Goal: Navigation & Orientation: Understand site structure

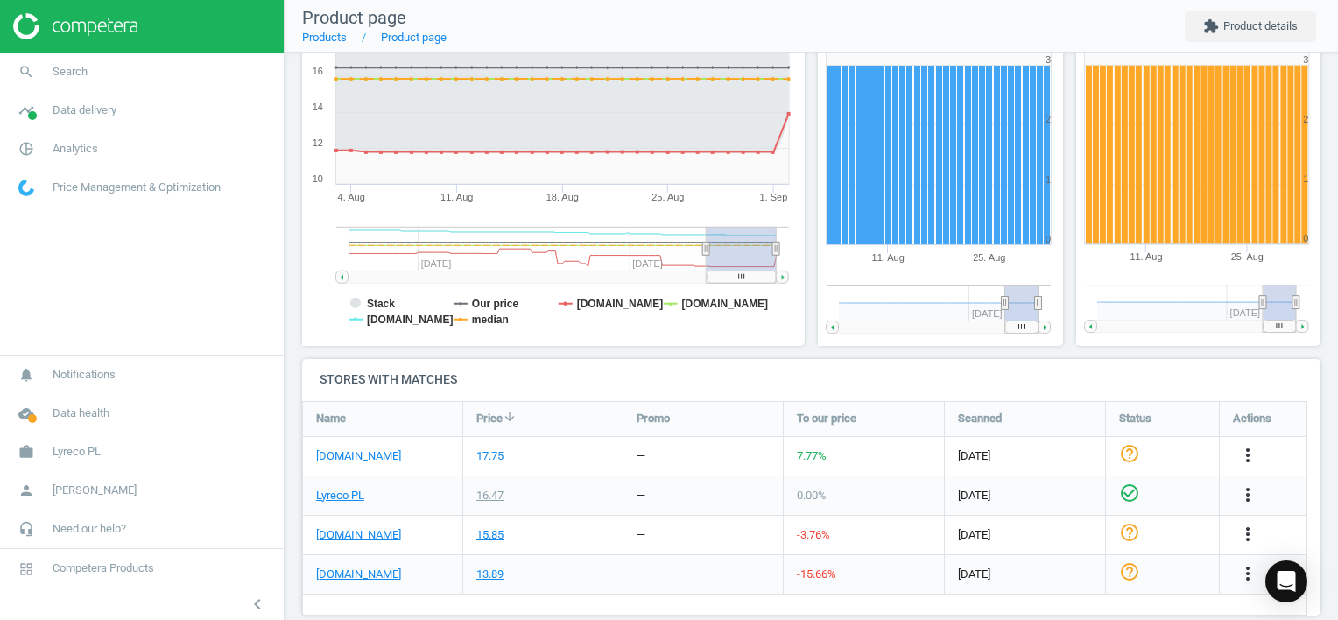
scroll to position [198, 0]
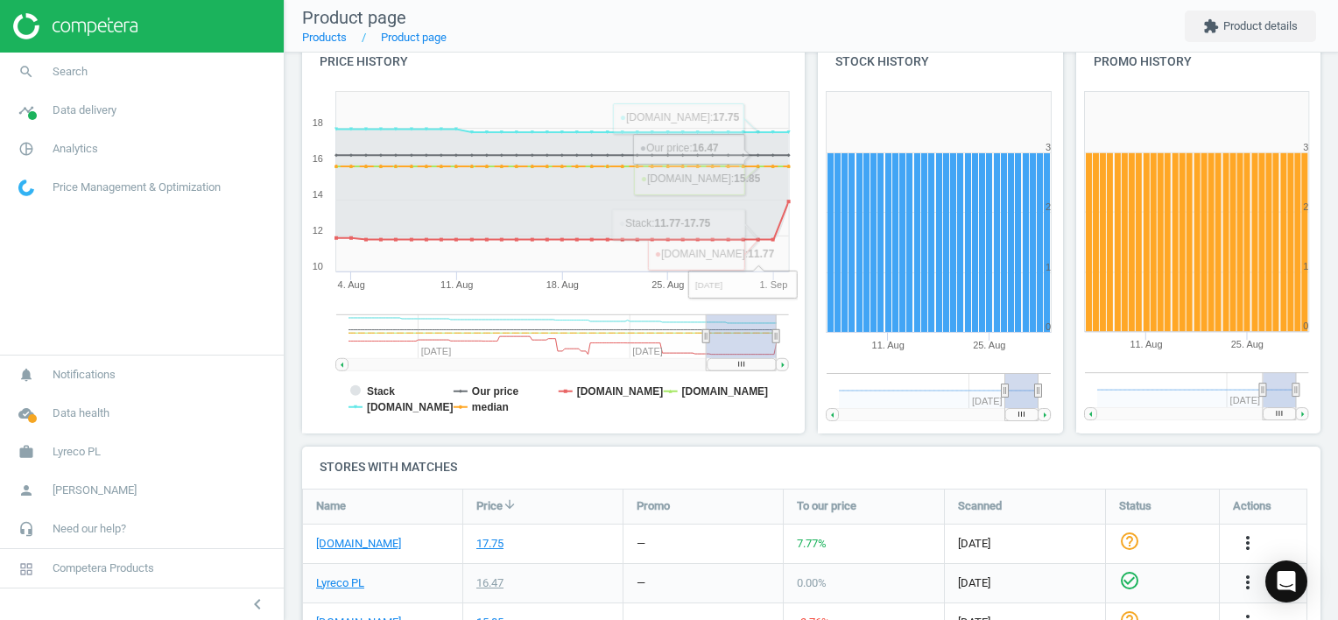
click at [778, 65] on h4 "Price history" at bounding box center [553, 61] width 503 height 41
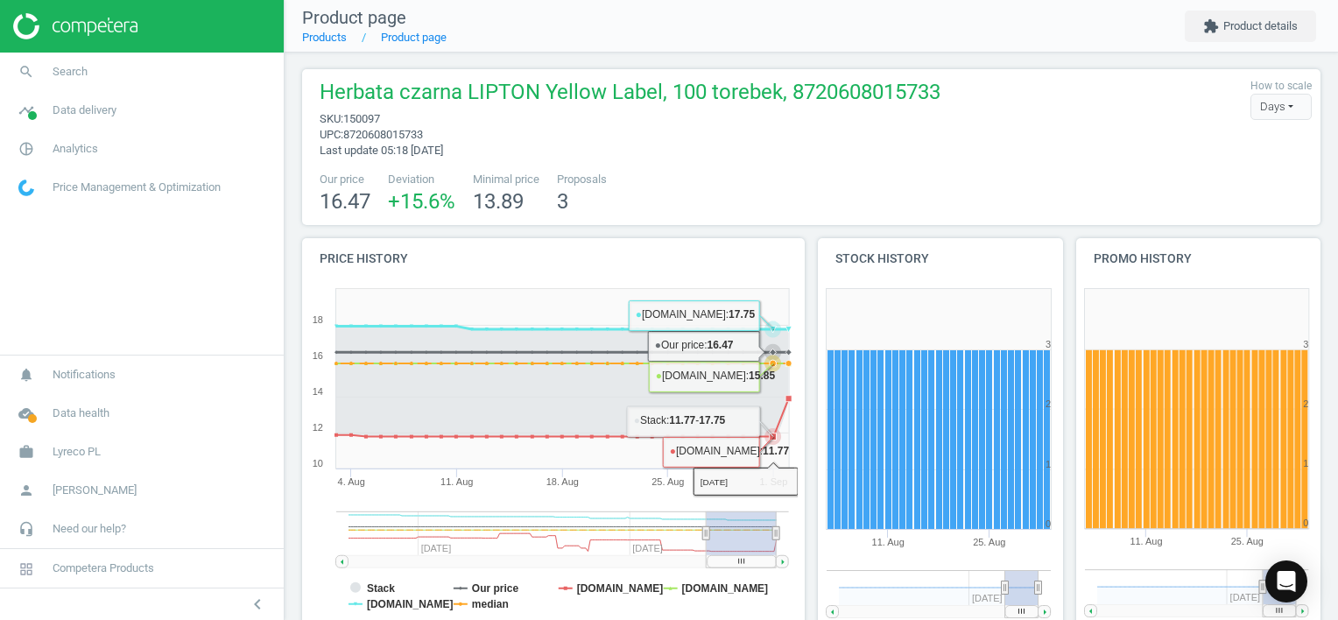
scroll to position [0, 0]
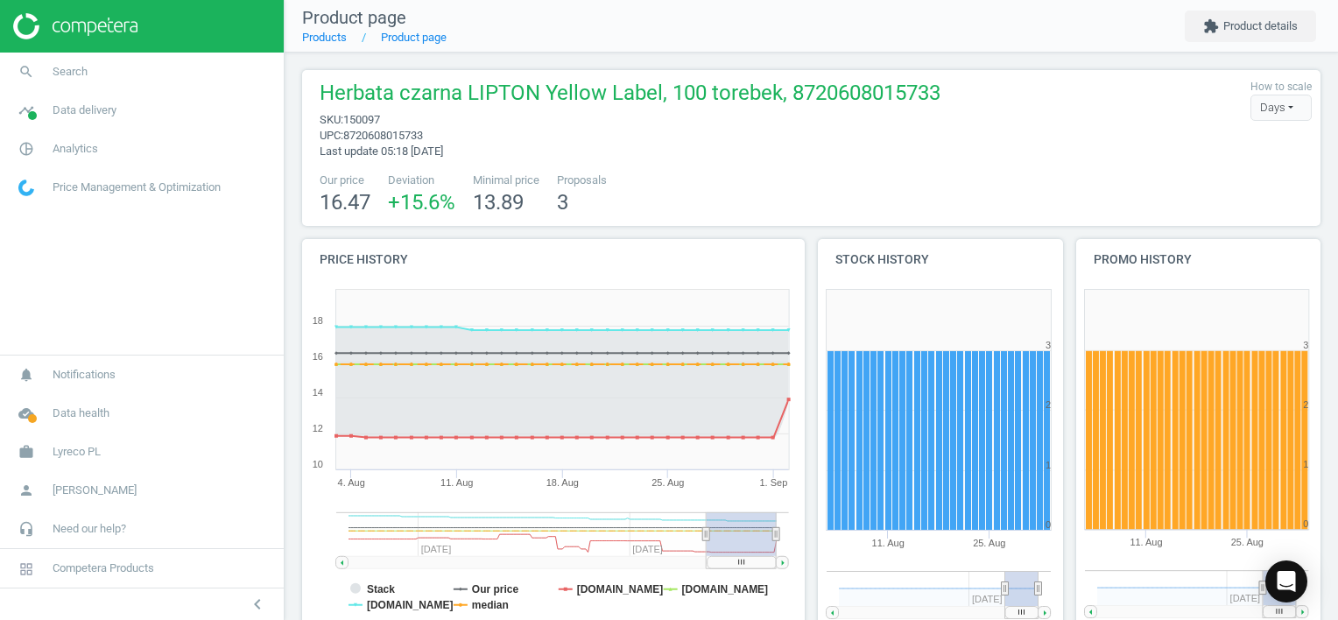
click at [780, 265] on h4 "Price history" at bounding box center [553, 259] width 503 height 41
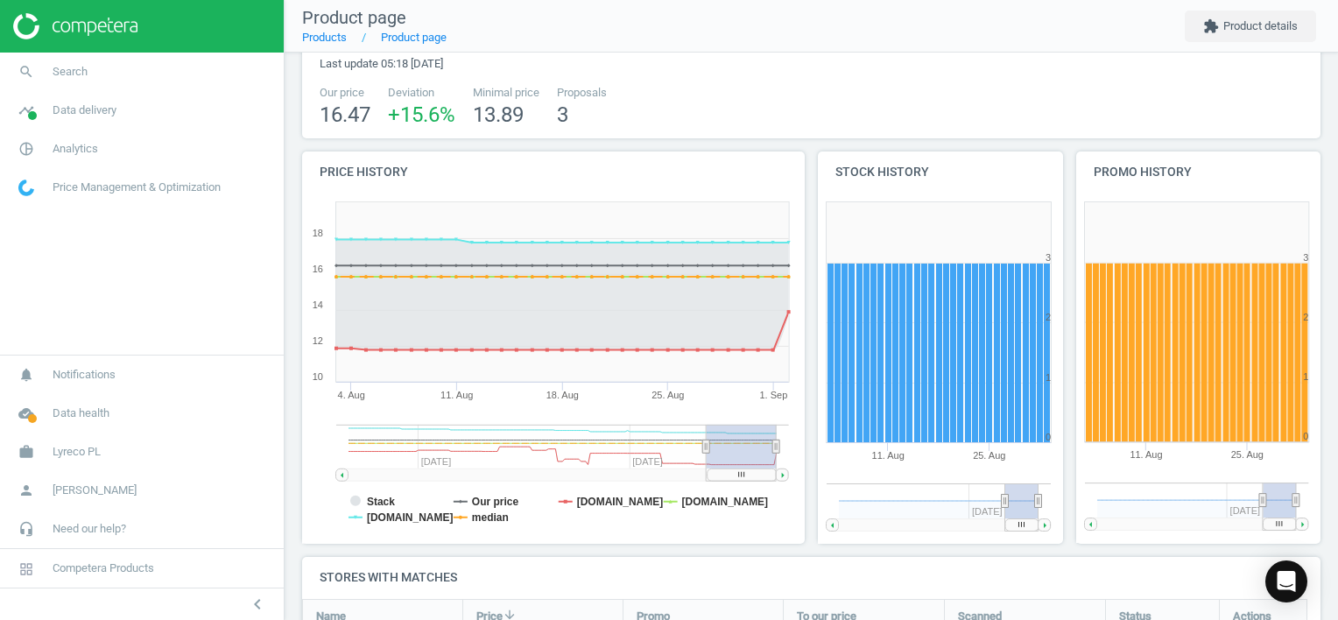
scroll to position [175, 0]
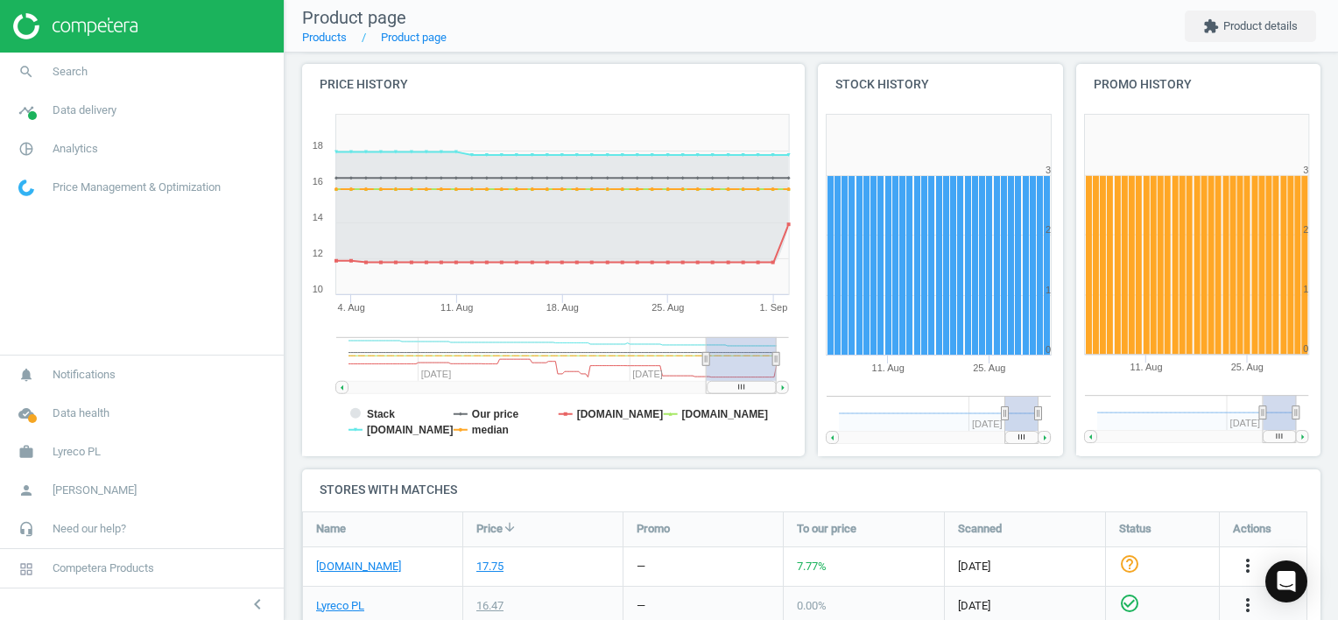
click at [1252, 114] on rect at bounding box center [1196, 234] width 225 height 241
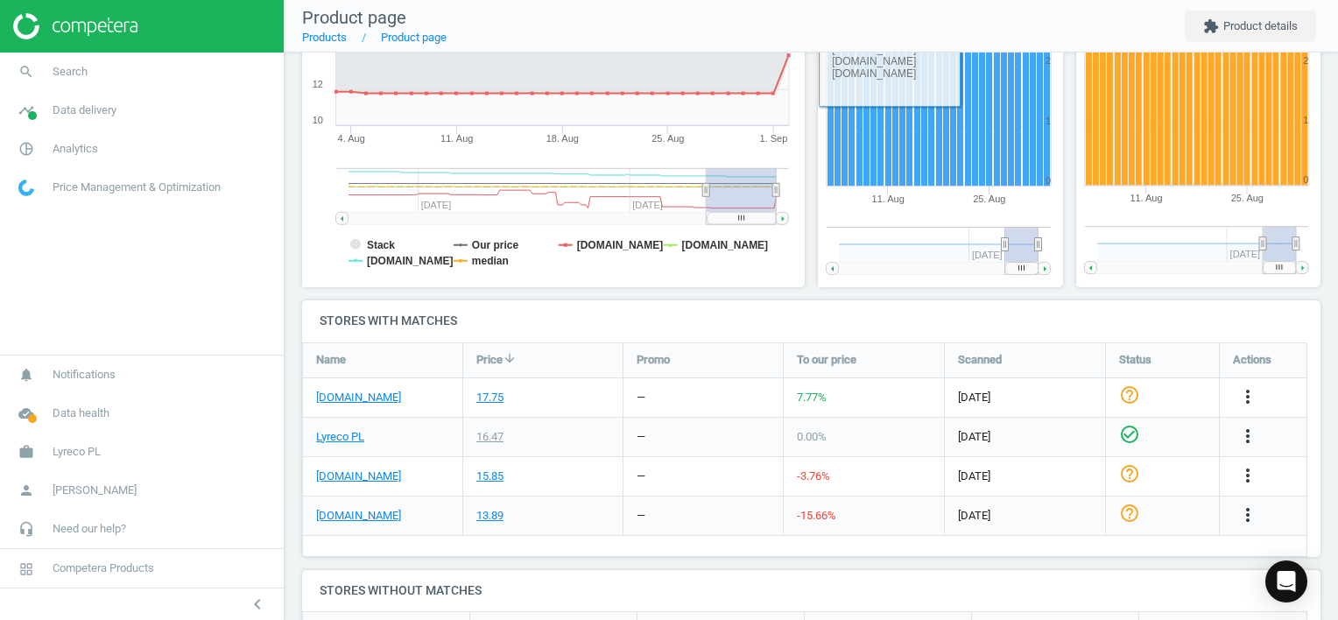
scroll to position [438, 0]
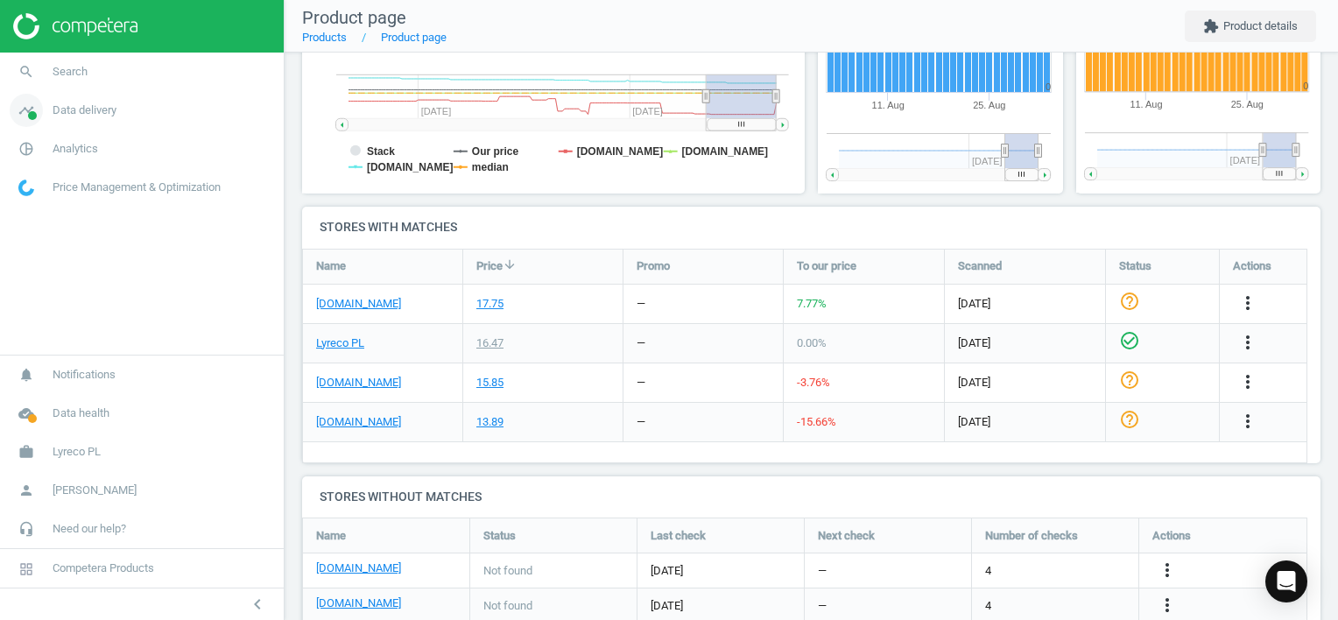
click at [97, 112] on span "Data delivery" at bounding box center [85, 110] width 64 height 16
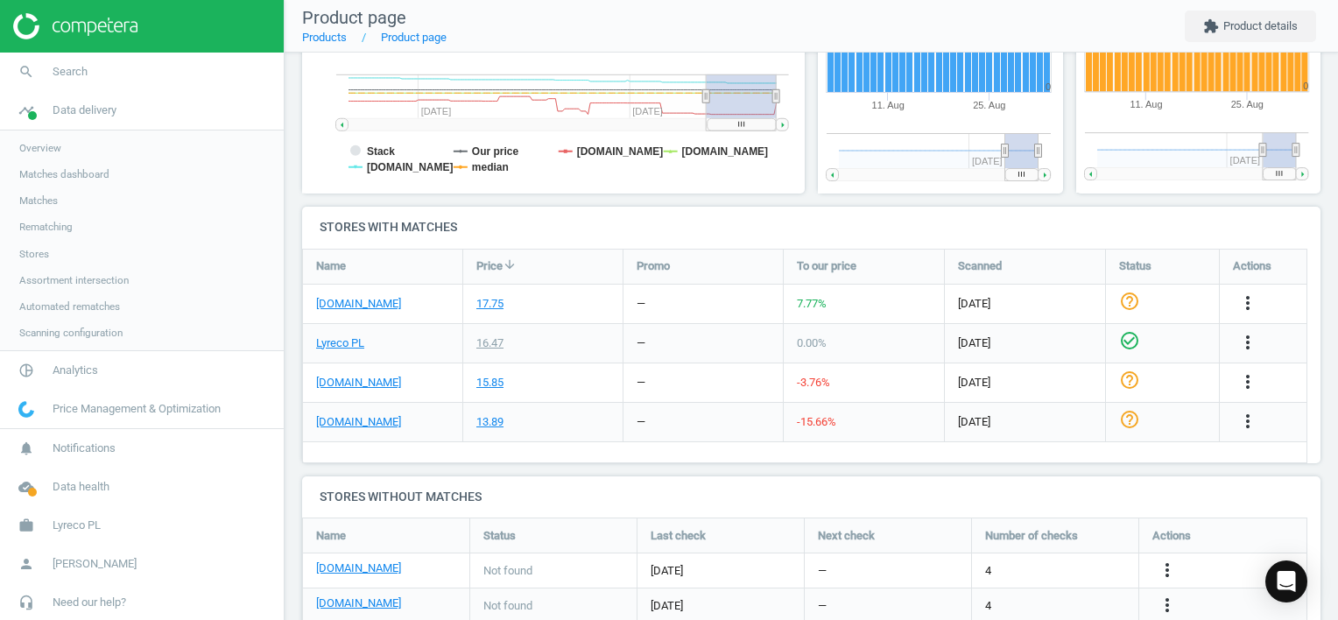
click at [46, 147] on span "Overview" at bounding box center [40, 148] width 42 height 14
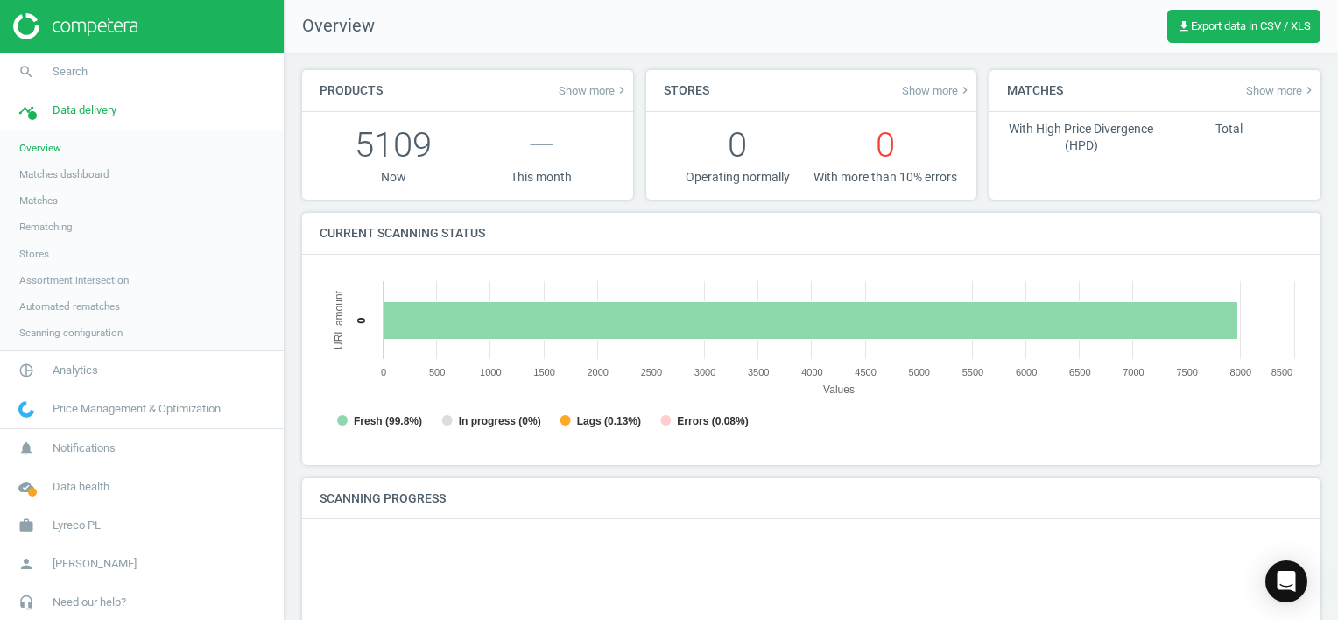
click at [56, 172] on span "Matches dashboard" at bounding box center [64, 174] width 90 height 14
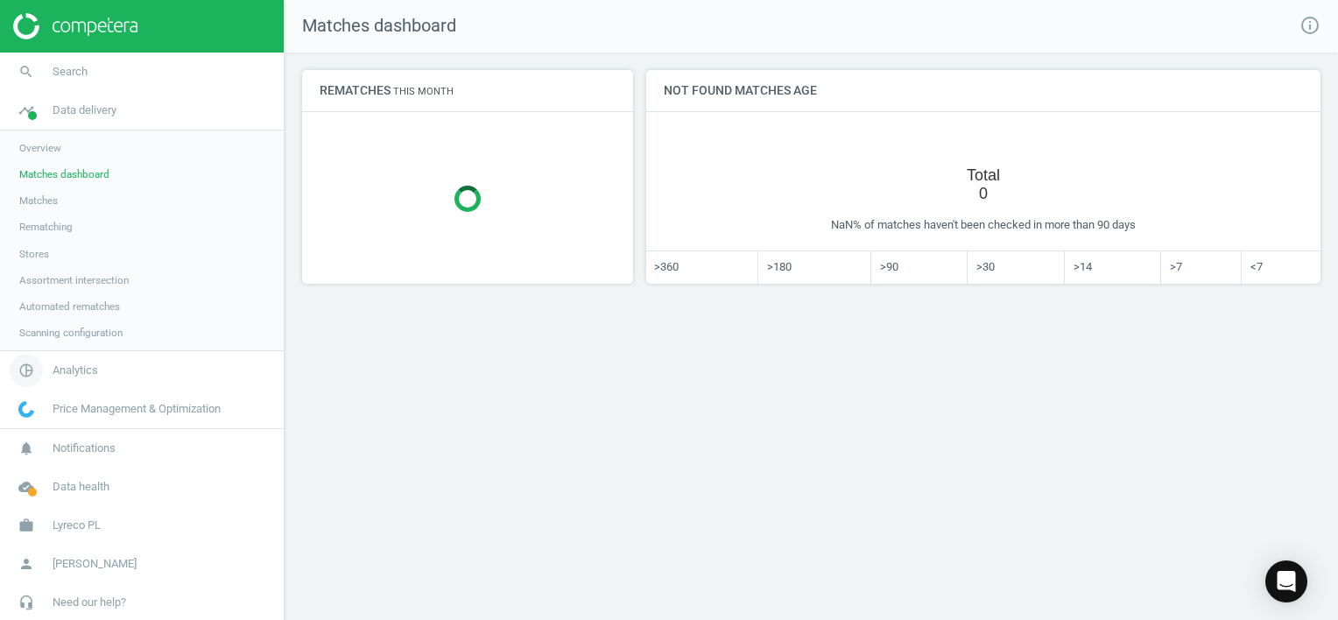
click at [75, 369] on span "Analytics" at bounding box center [76, 371] width 46 height 16
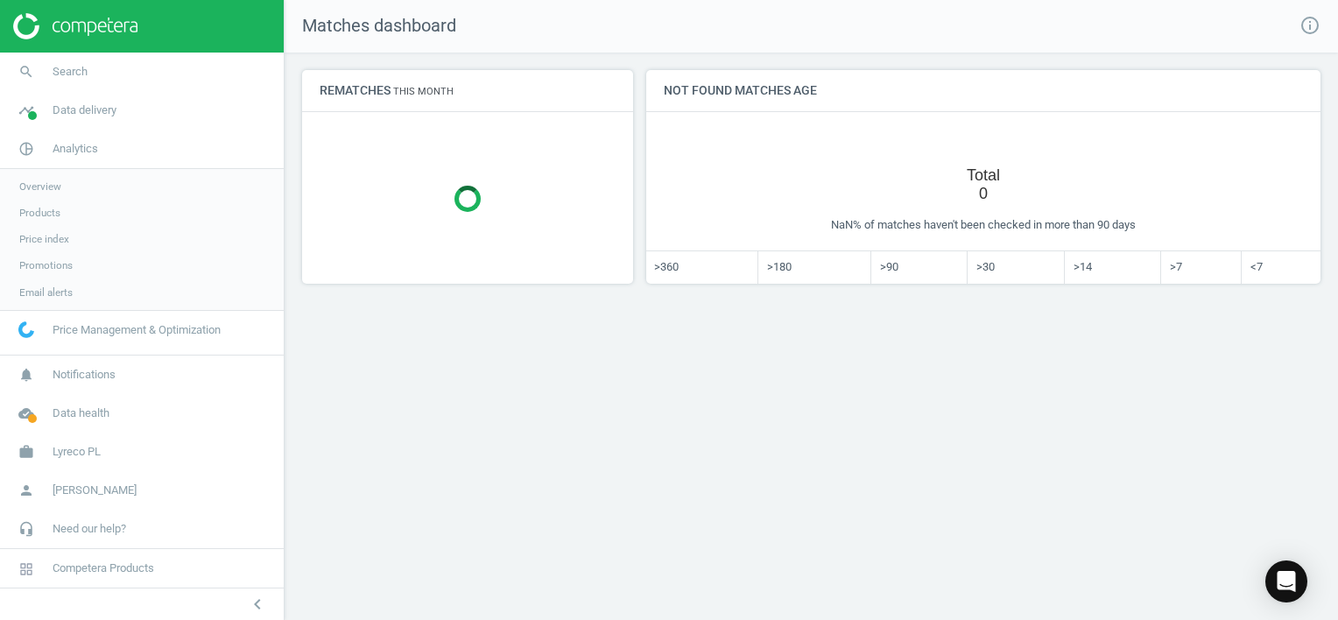
click at [37, 182] on span "Overview" at bounding box center [40, 187] width 42 height 14
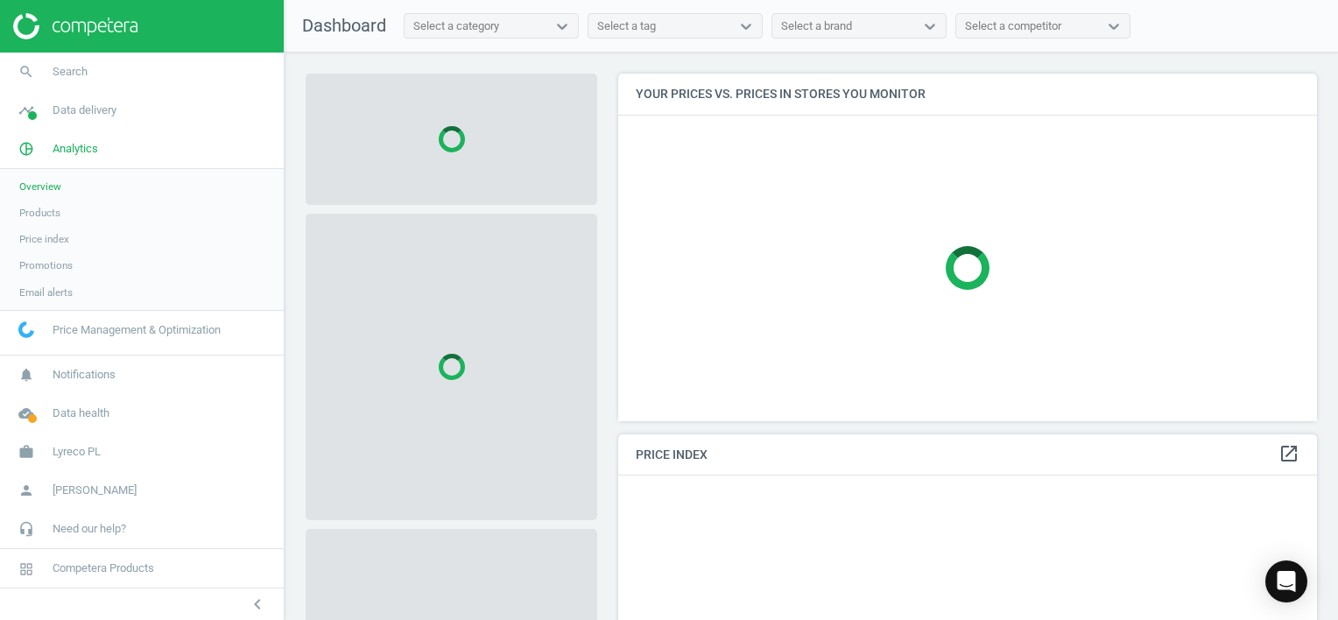
scroll to position [430, 713]
